Goal: Transaction & Acquisition: Purchase product/service

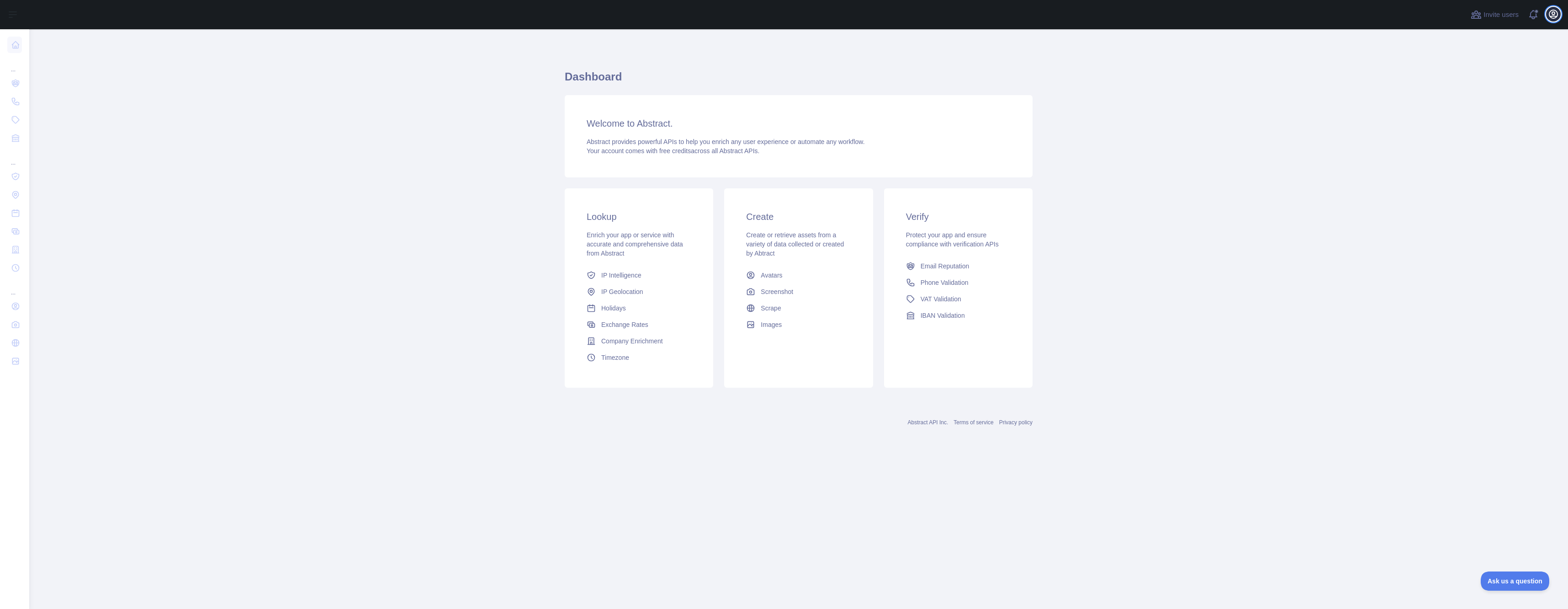
click at [1553, 17] on icon "button" at bounding box center [1553, 14] width 11 height 11
click at [1508, 68] on link "Account settings" at bounding box center [1510, 66] width 102 height 16
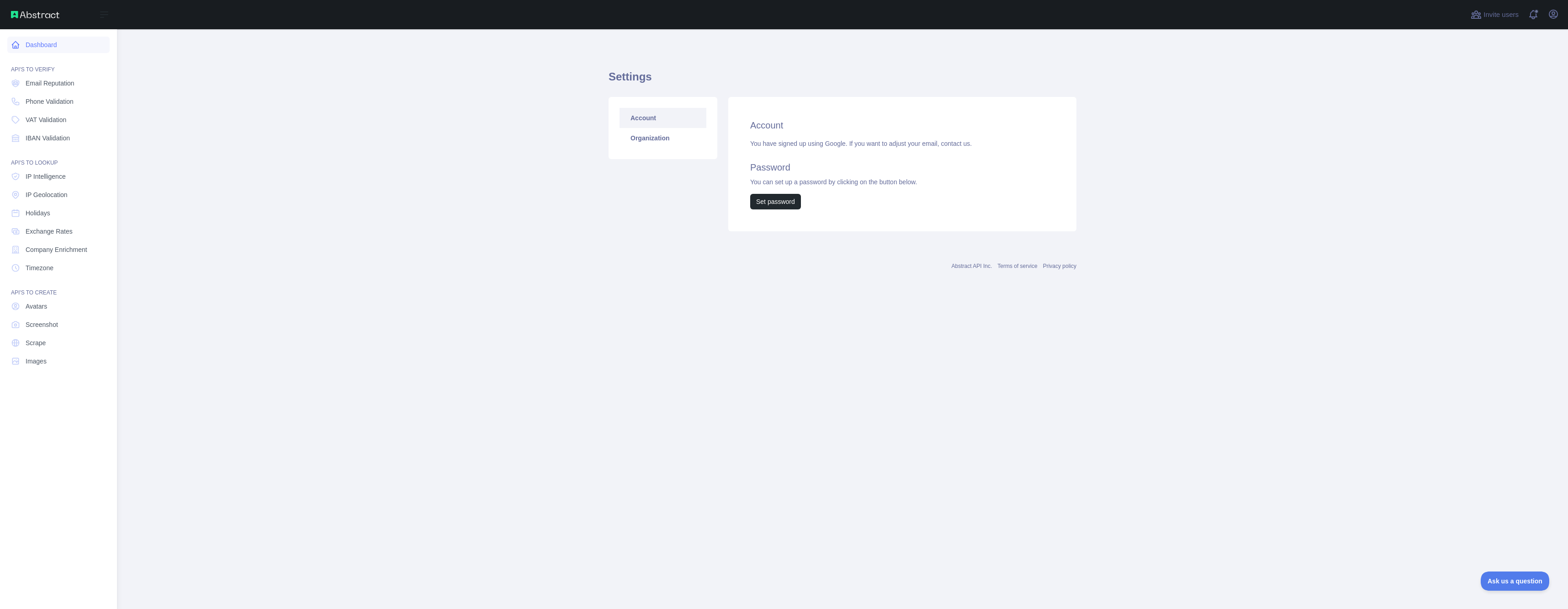
click at [40, 43] on link "Dashboard" at bounding box center [58, 44] width 102 height 16
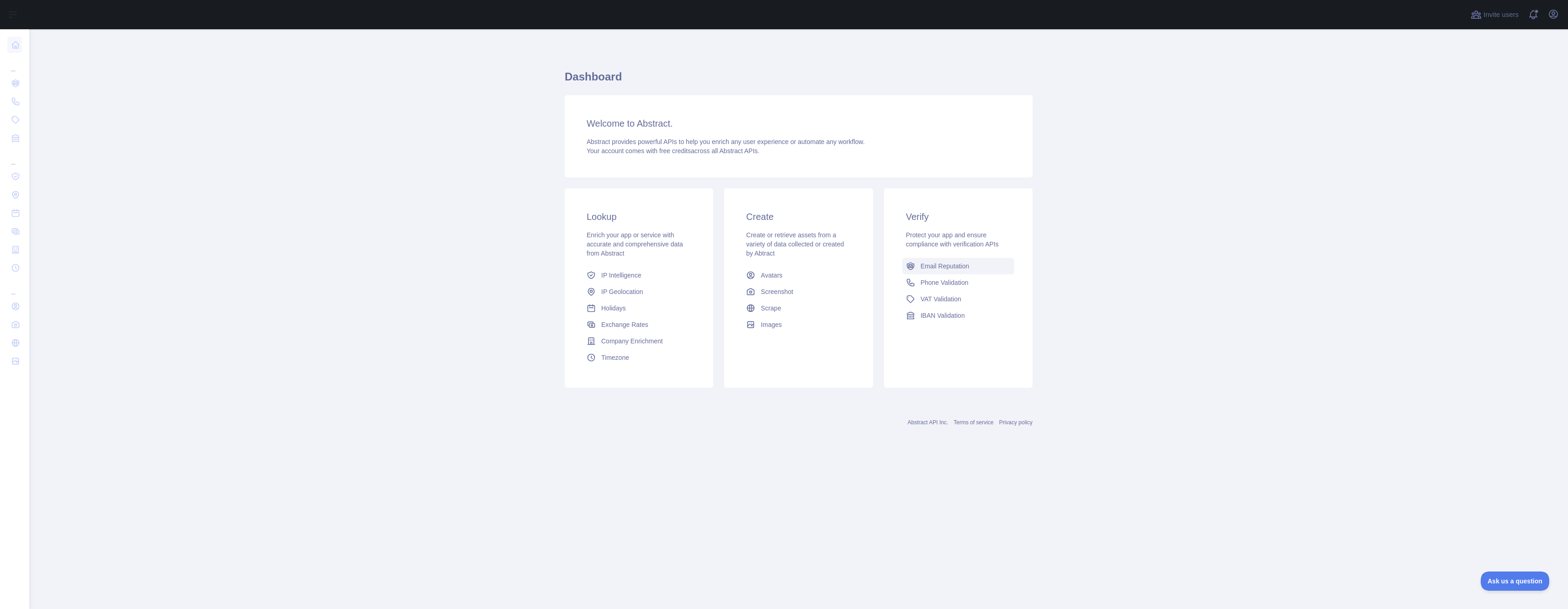
click at [928, 267] on span "Email Reputation" at bounding box center [945, 266] width 49 height 9
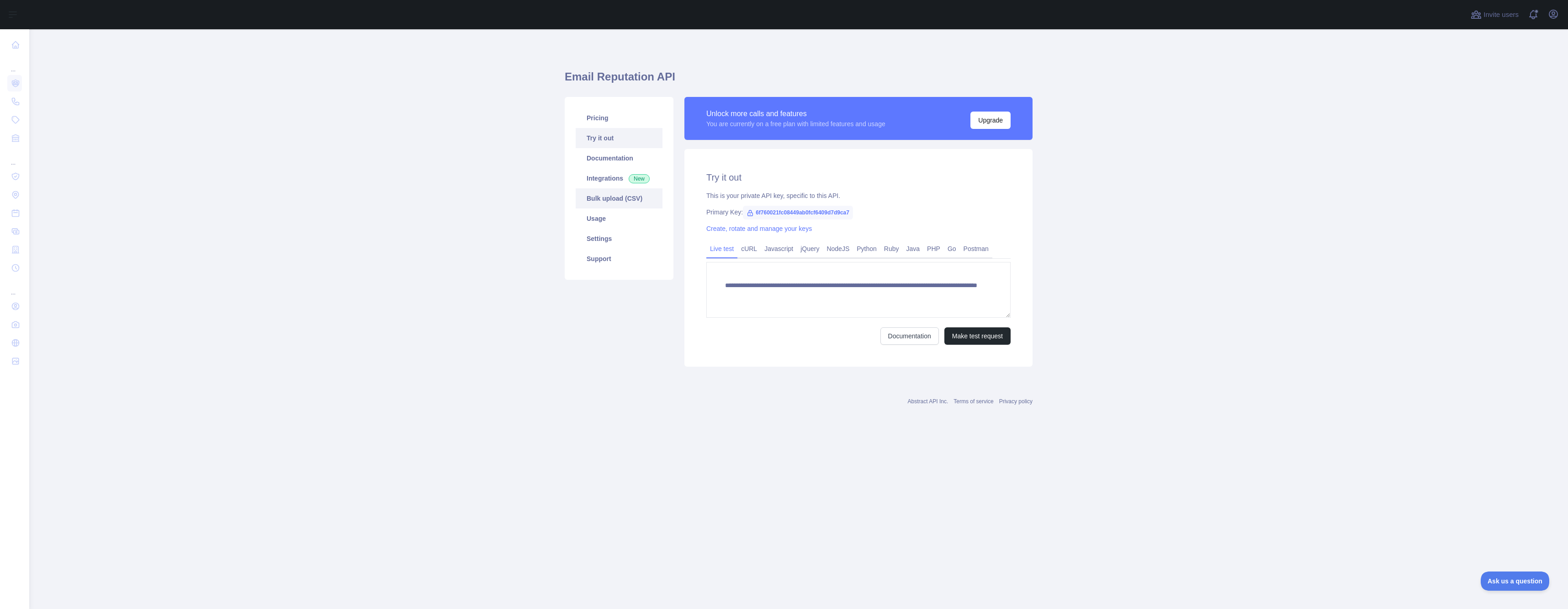
click at [638, 205] on link "Bulk upload (CSV)" at bounding box center [619, 198] width 87 height 20
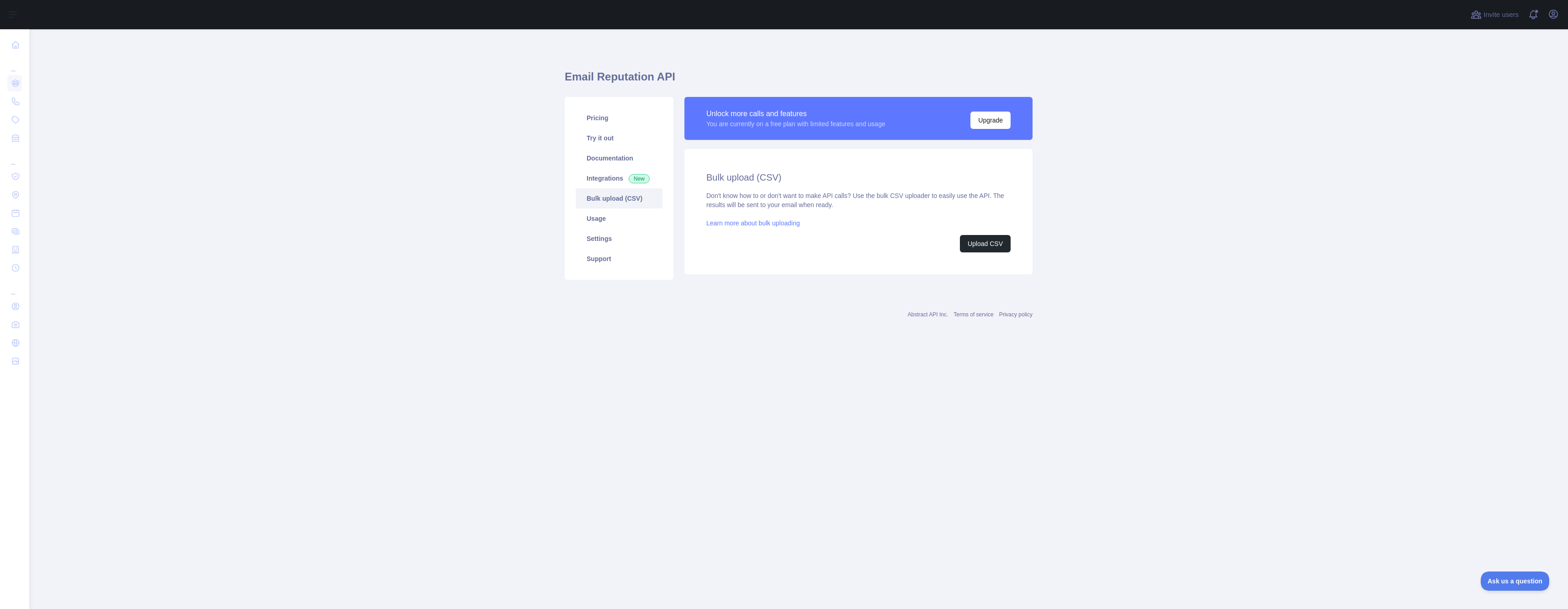
click at [299, 200] on main "Email Reputation API Pricing Try it out Documentation Integrations New Bulk upl…" at bounding box center [799, 319] width 1539 height 580
click at [978, 245] on button "Upload CSV" at bounding box center [985, 244] width 51 height 18
click at [618, 143] on link "Try it out" at bounding box center [619, 138] width 87 height 20
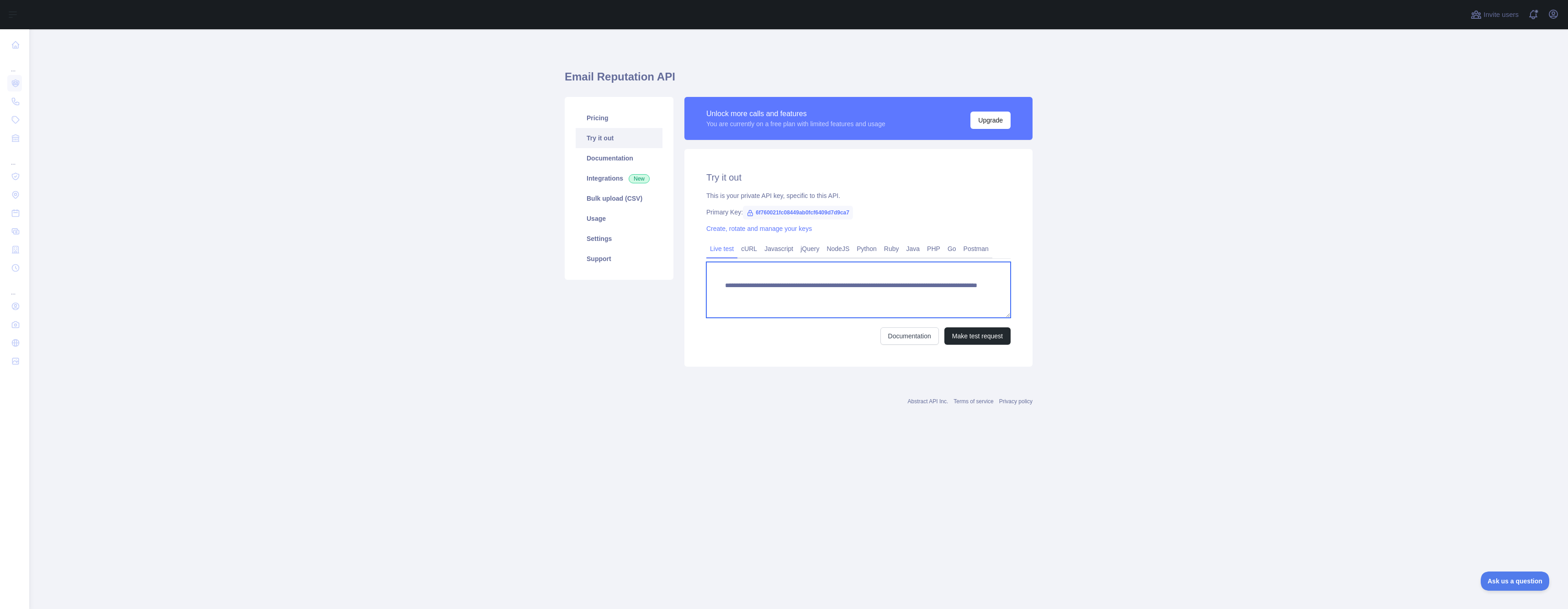
drag, startPoint x: 953, startPoint y: 300, endPoint x: 649, endPoint y: 284, distance: 304.4
click at [649, 284] on div "**********" at bounding box center [799, 231] width 479 height 281
